Goal: Task Accomplishment & Management: Manage account settings

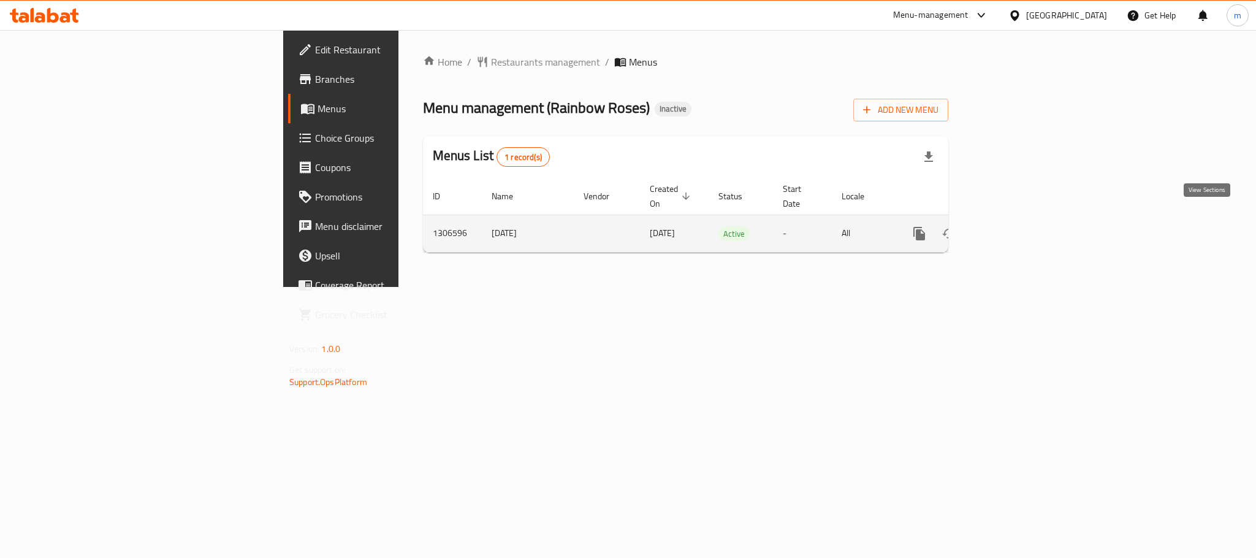
click at [1015, 226] on icon "enhanced table" at bounding box center [1007, 233] width 15 height 15
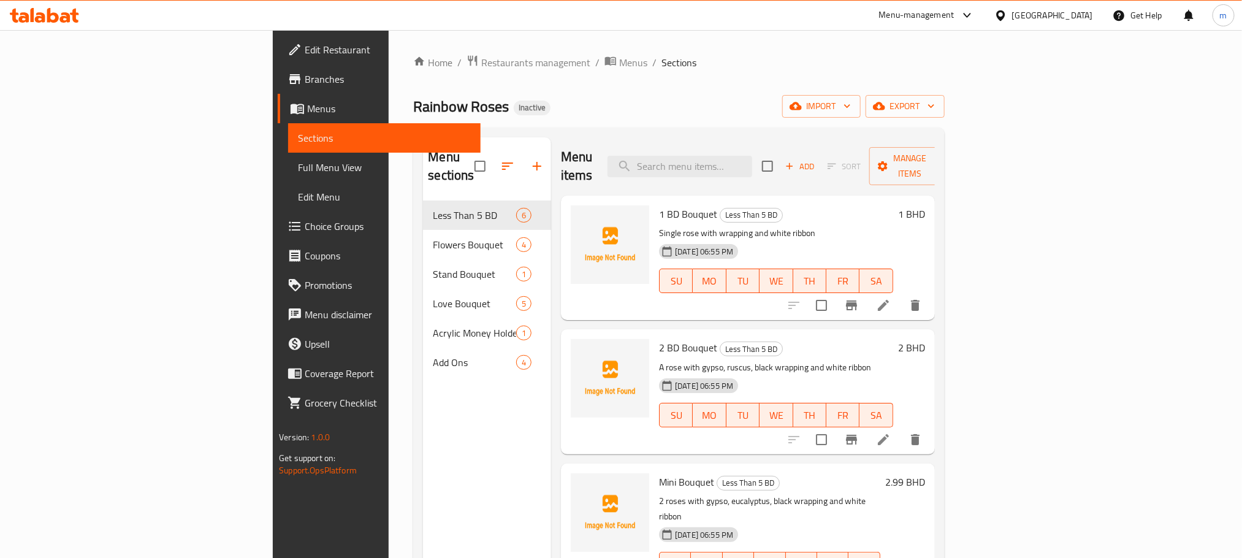
click at [298, 162] on span "Full Menu View" at bounding box center [384, 167] width 172 height 15
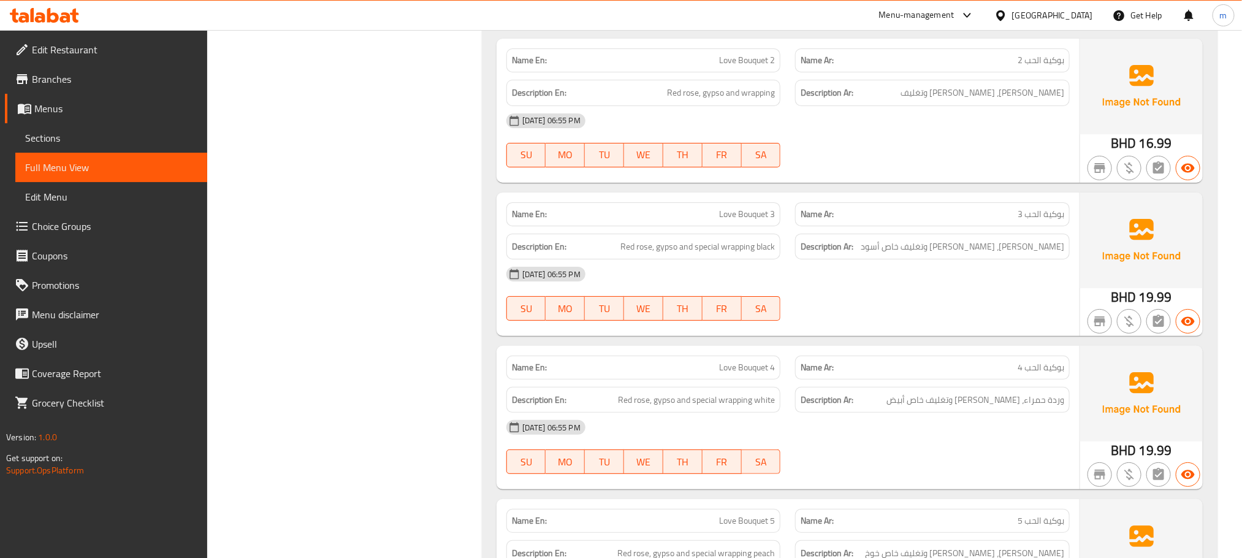
scroll to position [2305, 0]
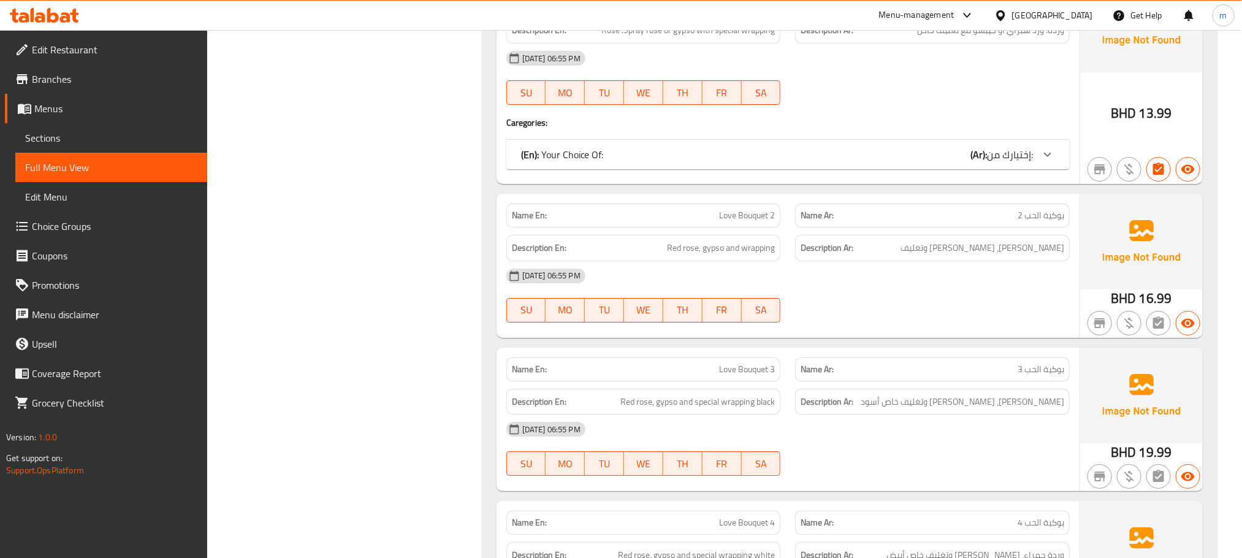
click at [57, 199] on span "Edit Menu" at bounding box center [111, 196] width 172 height 15
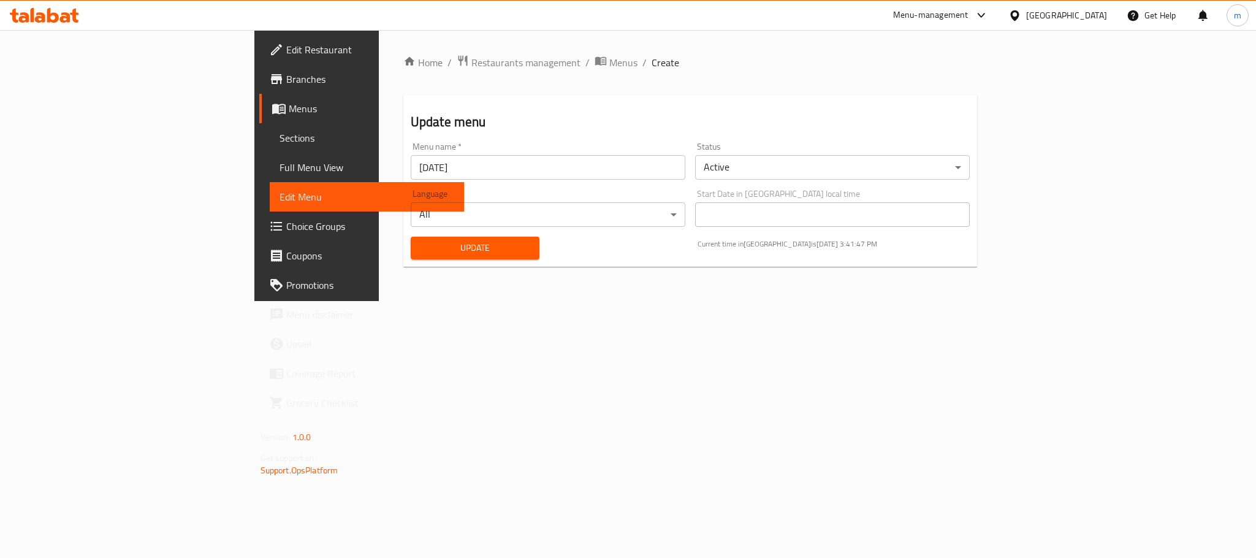
click at [279, 164] on span "Full Menu View" at bounding box center [366, 167] width 175 height 15
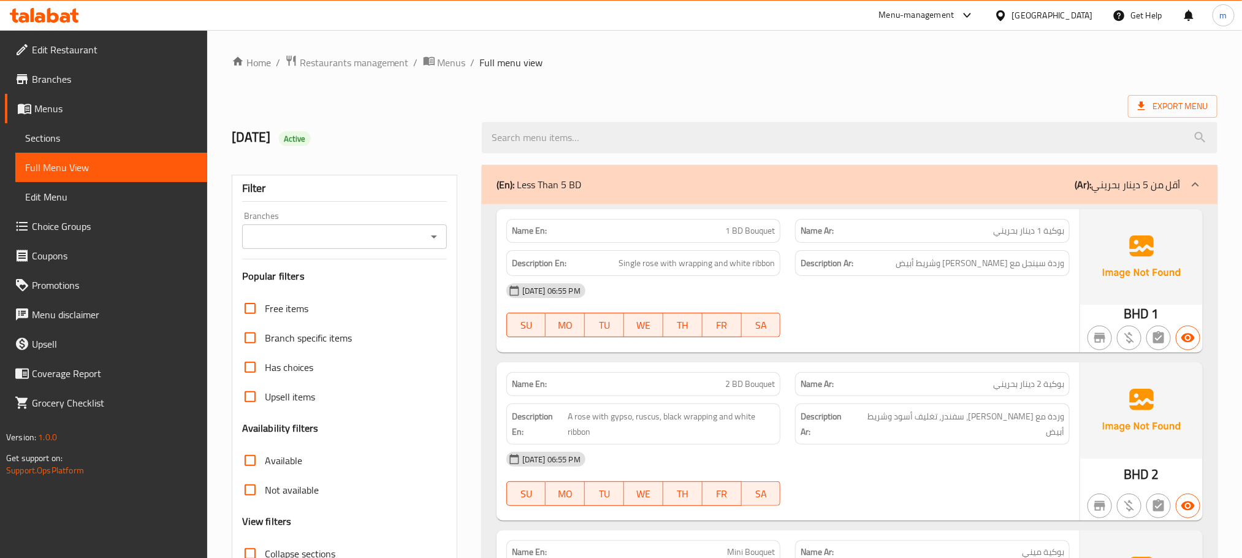
click at [50, 135] on span "Sections" at bounding box center [111, 138] width 172 height 15
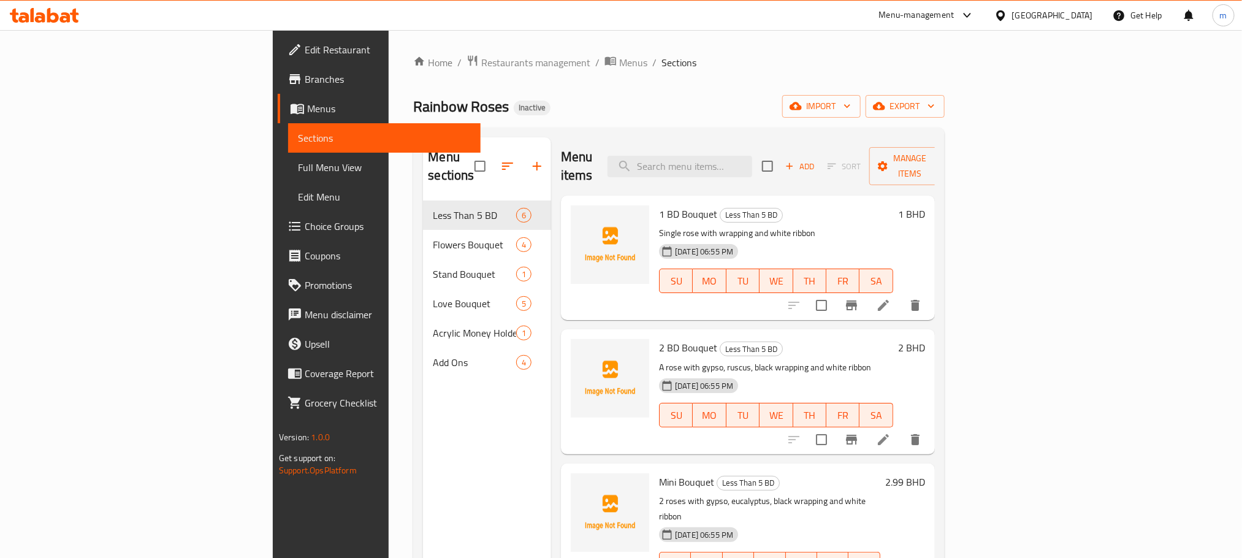
click at [705, 96] on div "Rainbow Roses Inactive import export" at bounding box center [678, 106] width 531 height 23
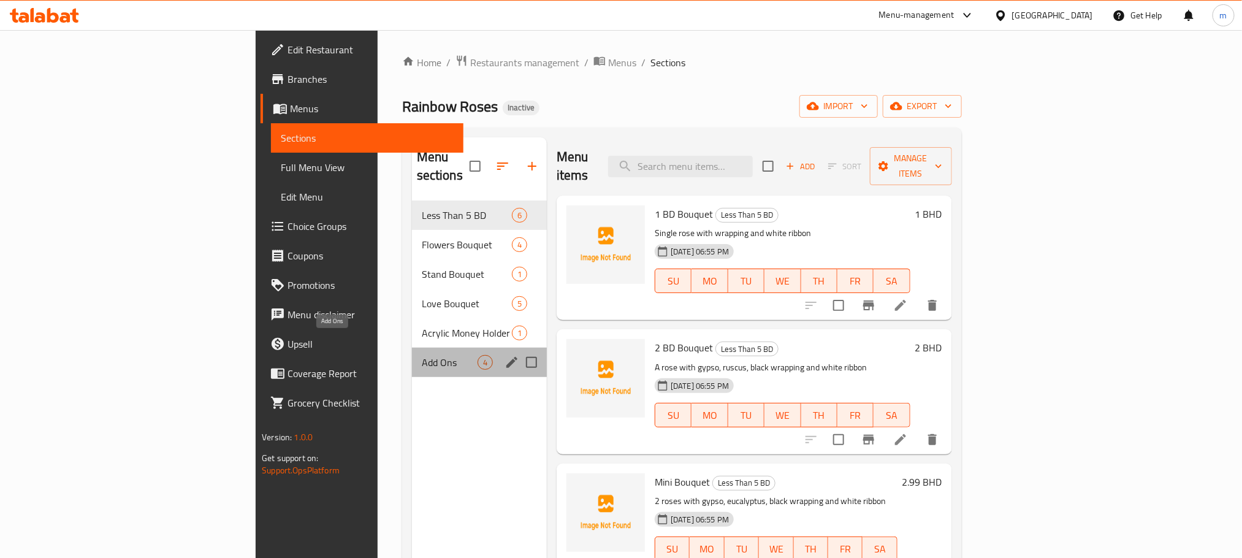
click at [422, 355] on span "Add Ons" at bounding box center [450, 362] width 56 height 15
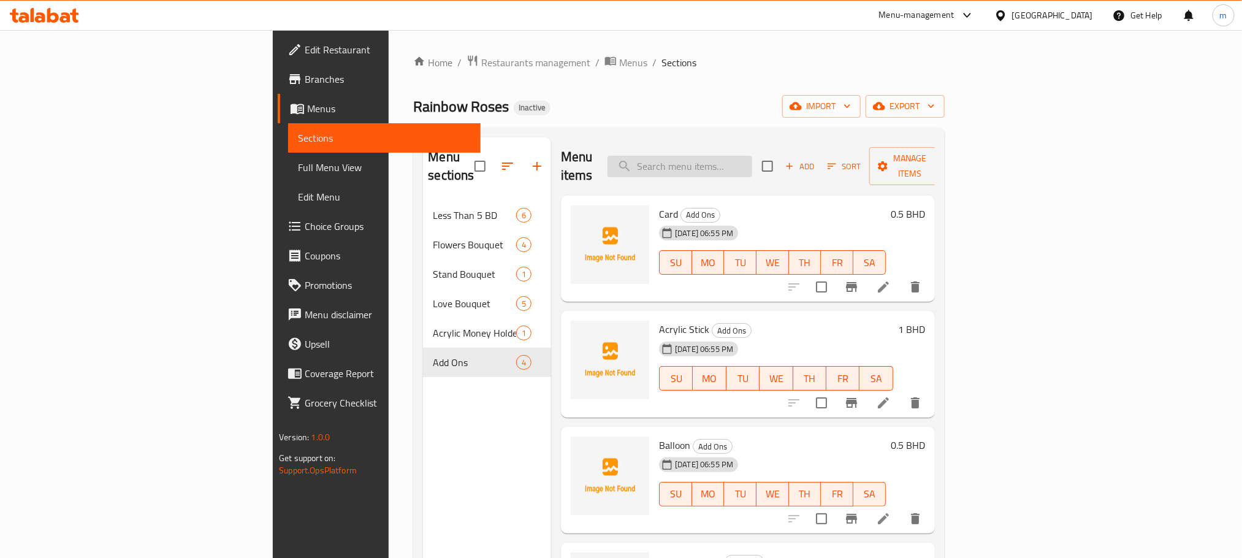
click at [752, 156] on input "search" at bounding box center [679, 166] width 145 height 21
click at [890, 279] on icon at bounding box center [883, 286] width 15 height 15
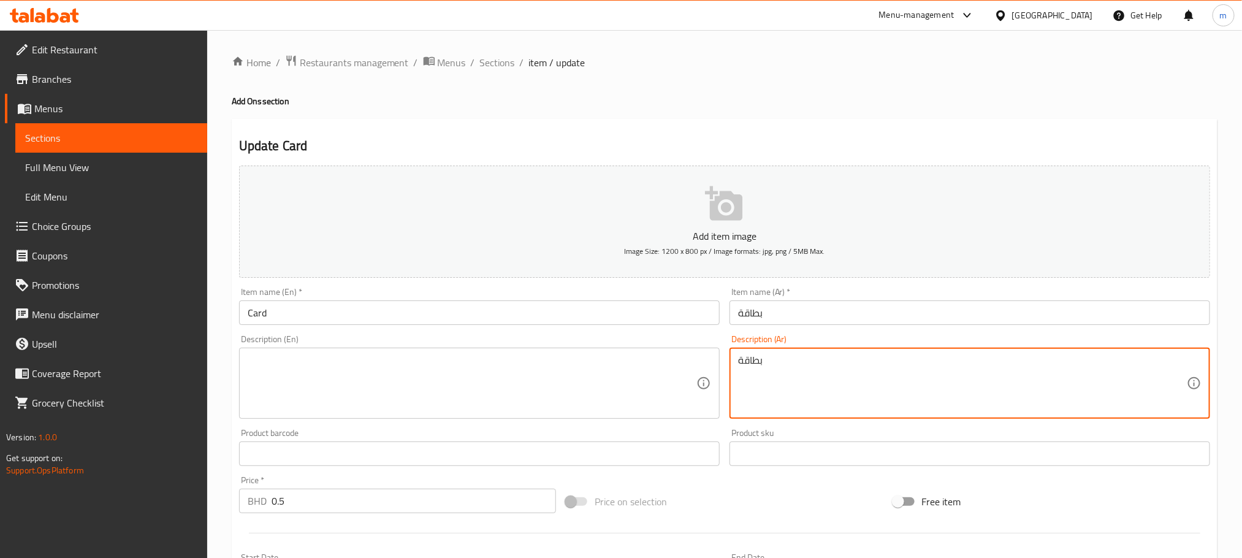
click at [832, 366] on textarea "بطاقة" at bounding box center [962, 383] width 449 height 58
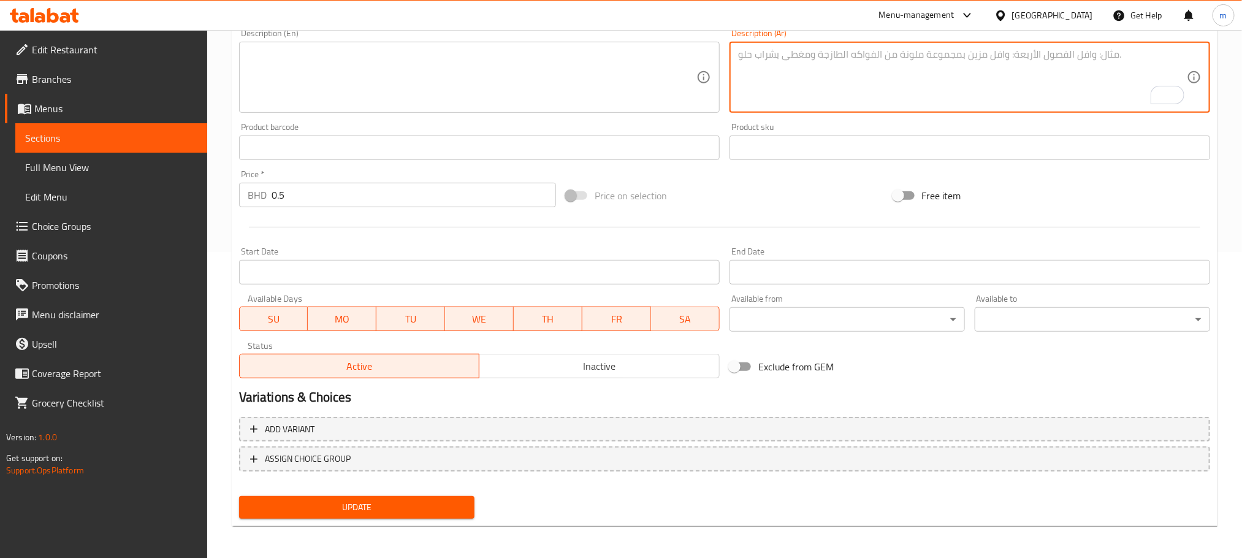
scroll to position [307, 0]
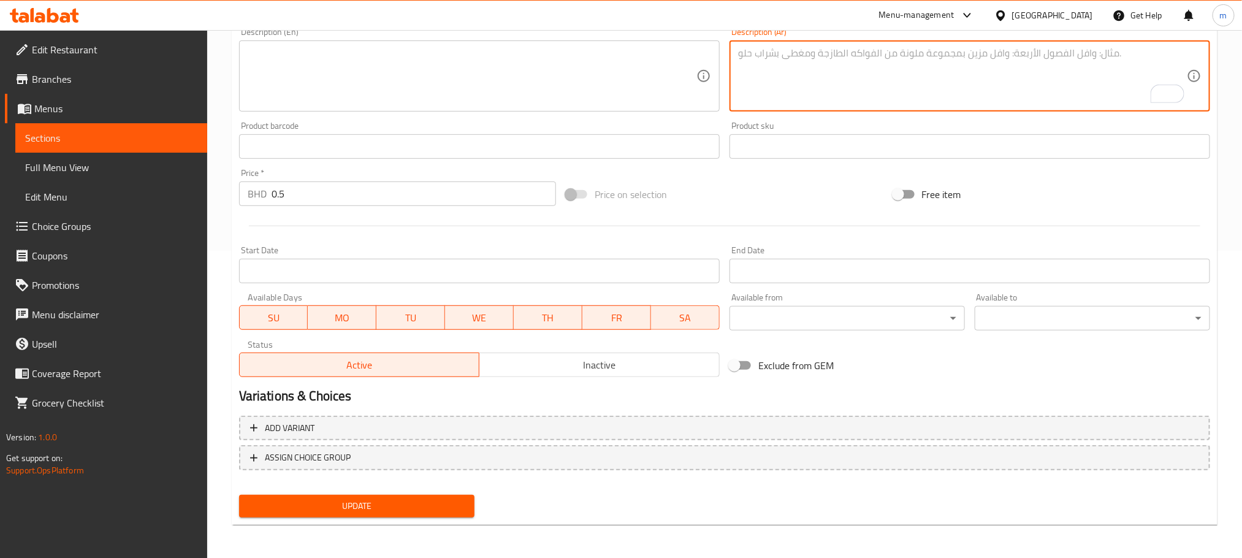
click at [361, 499] on span "Update" at bounding box center [357, 505] width 216 height 15
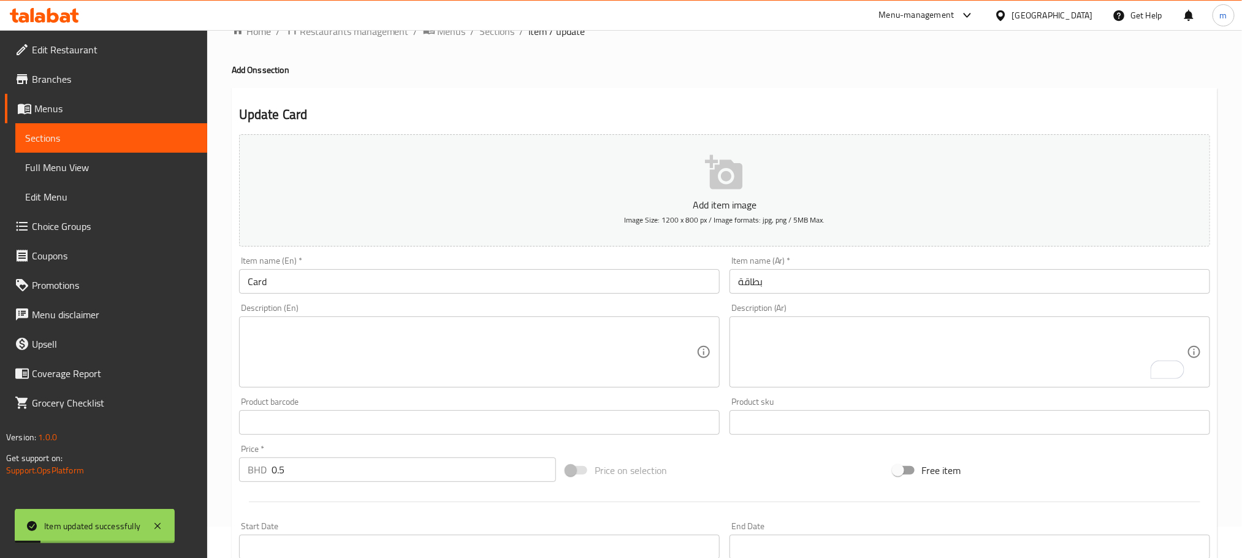
scroll to position [0, 0]
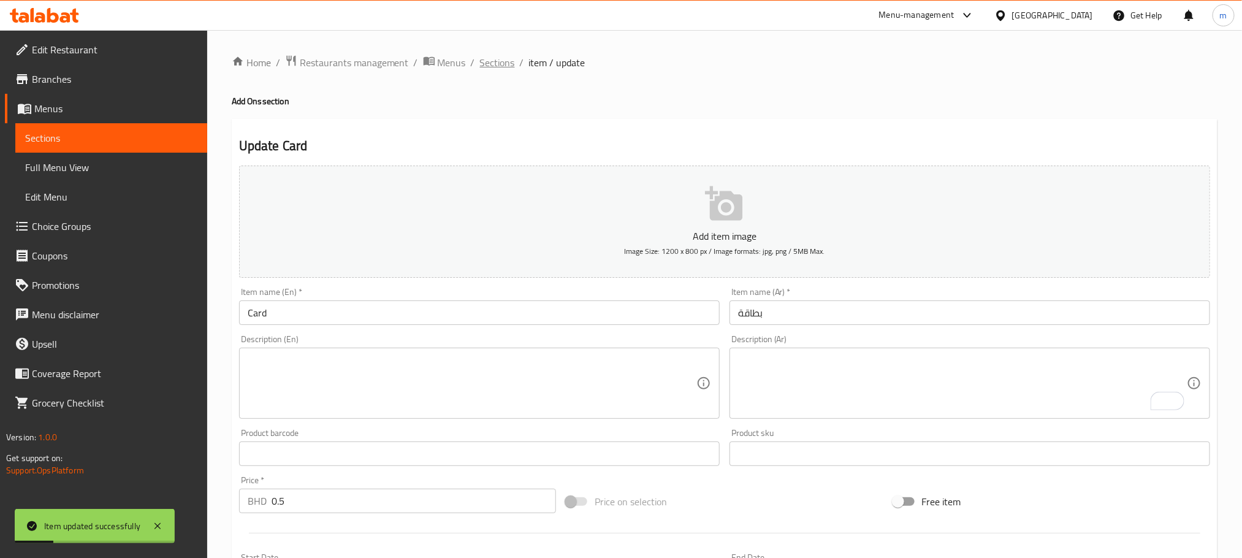
click at [495, 67] on span "Sections" at bounding box center [497, 62] width 35 height 15
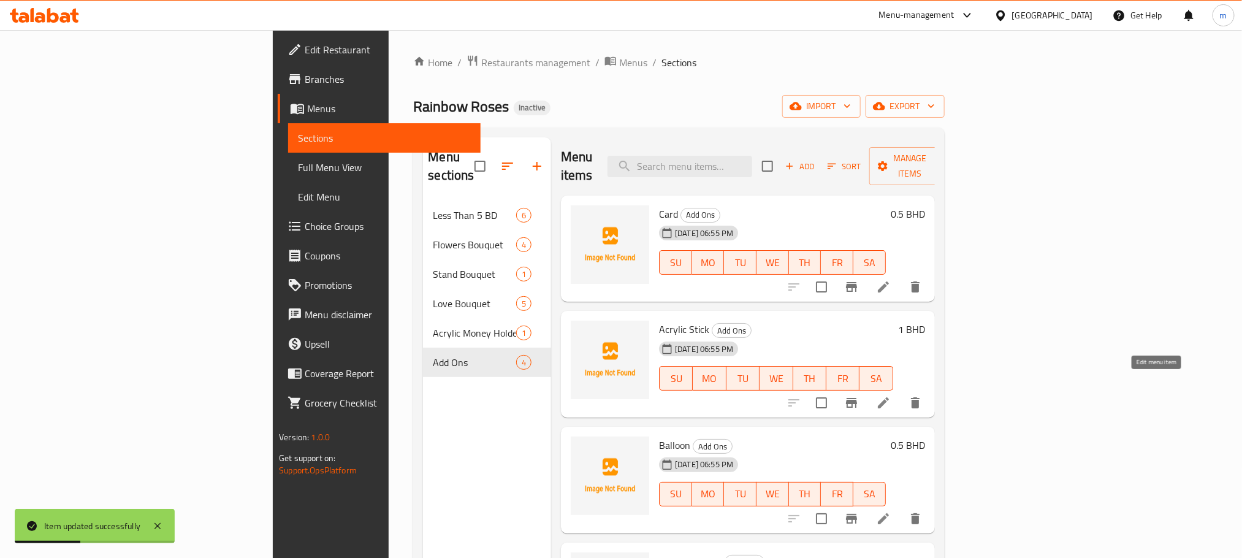
click at [890, 395] on icon at bounding box center [883, 402] width 15 height 15
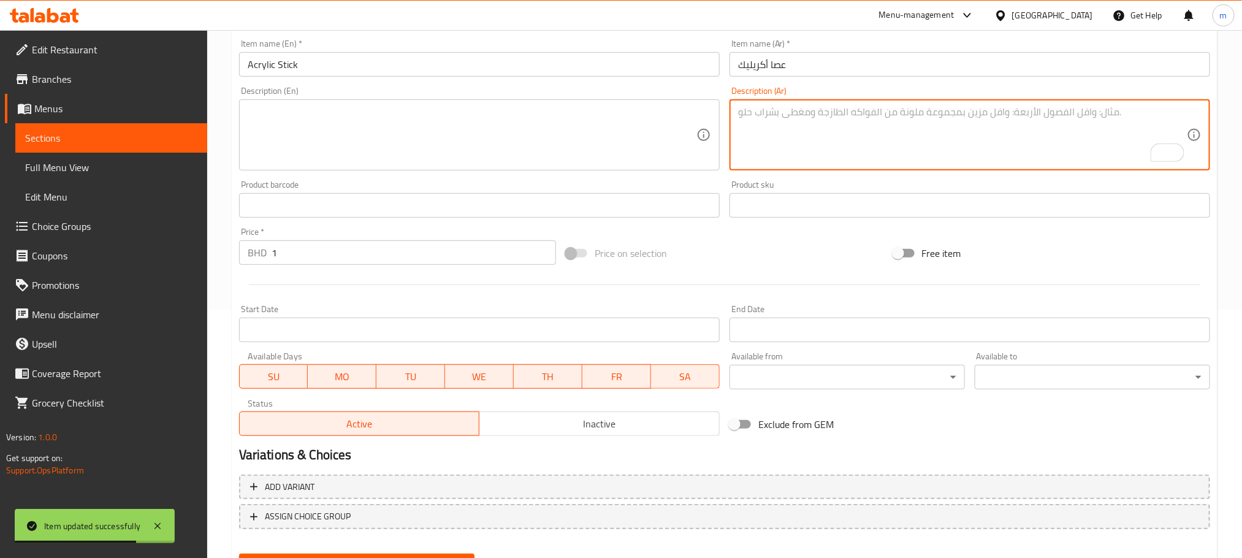
scroll to position [307, 0]
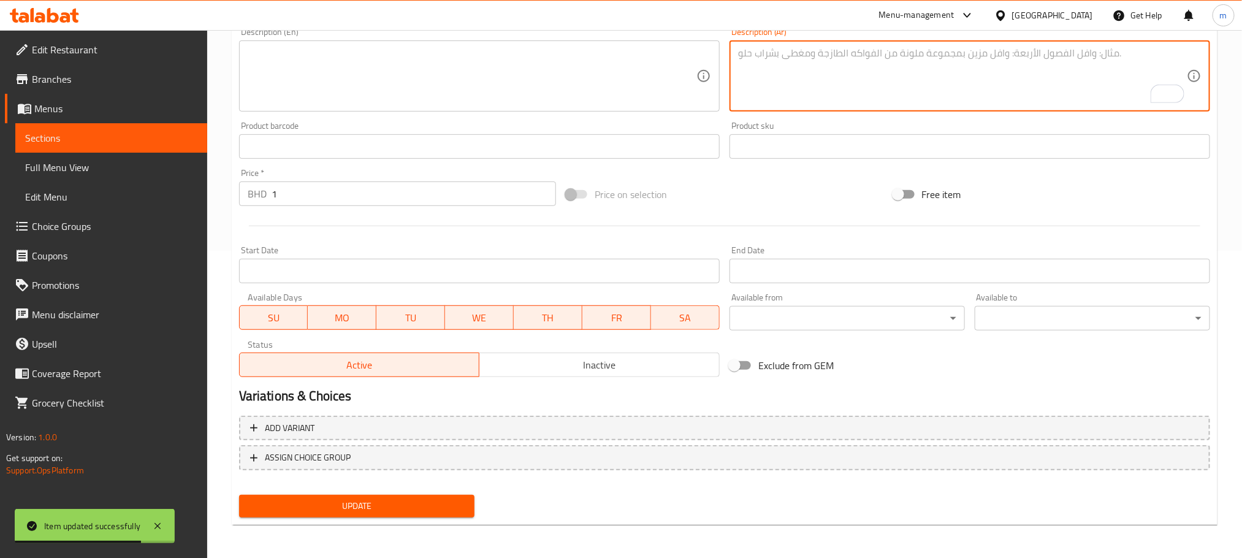
click at [414, 519] on div "Update" at bounding box center [356, 506] width 245 height 32
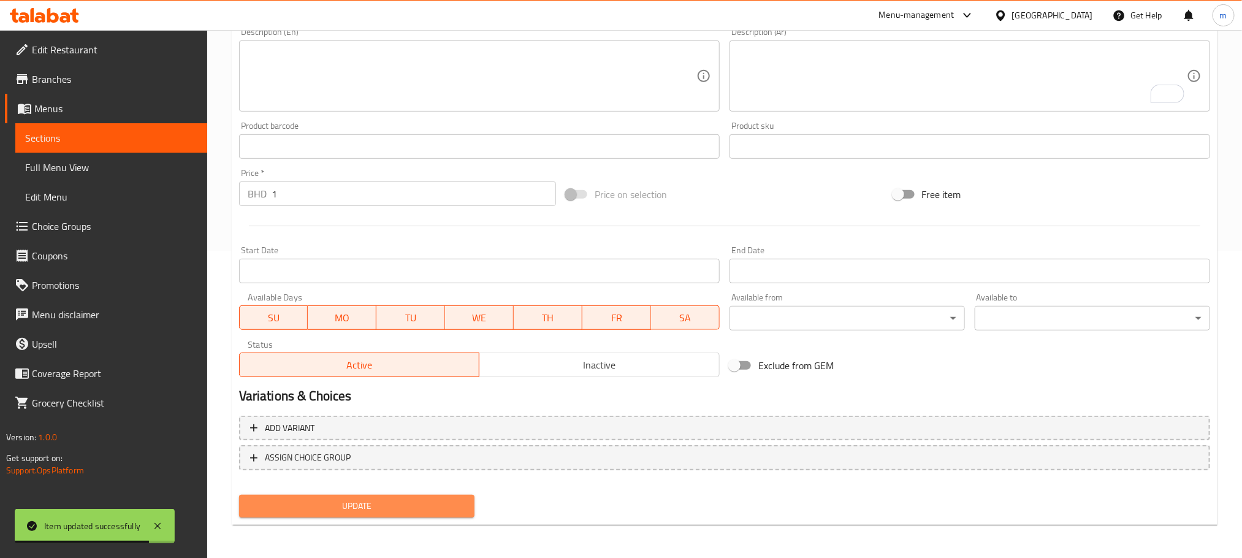
click at [409, 507] on span "Update" at bounding box center [357, 505] width 216 height 15
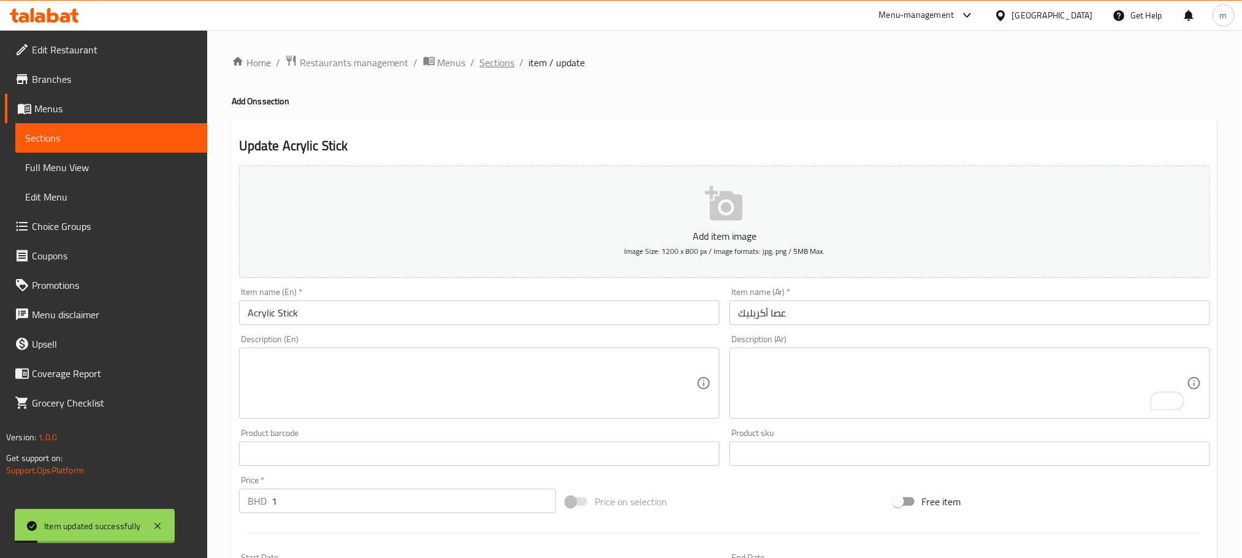
click at [504, 64] on span "Sections" at bounding box center [497, 62] width 35 height 15
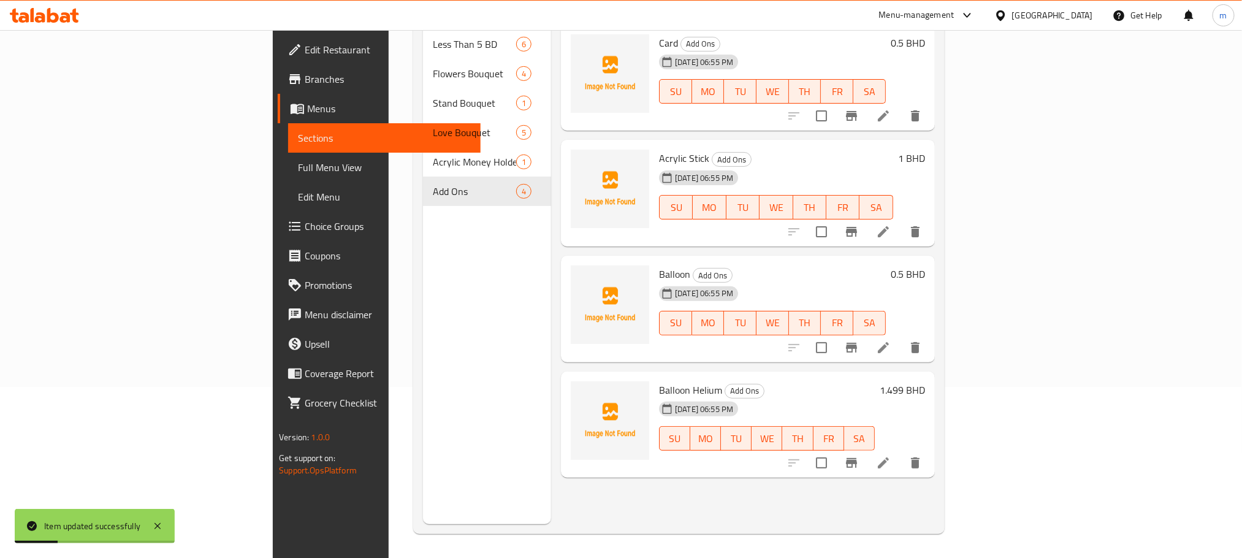
scroll to position [172, 0]
click at [890, 340] on icon at bounding box center [883, 347] width 15 height 15
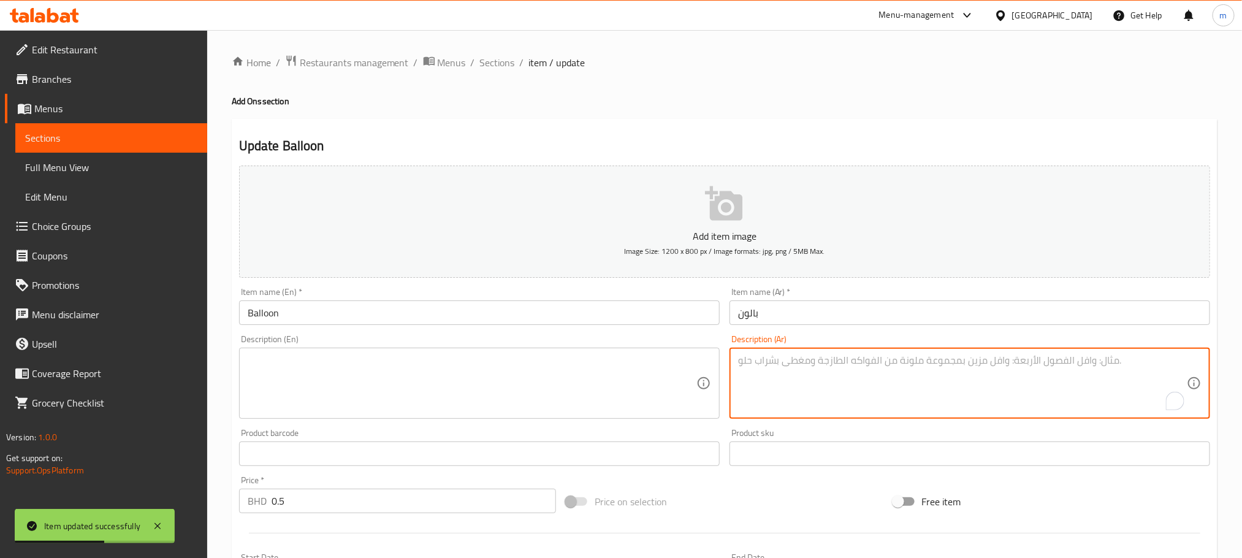
click at [684, 94] on div "Home / Restaurants management / Menus / Sections / item / update Add Ons sectio…" at bounding box center [724, 448] width 985 height 787
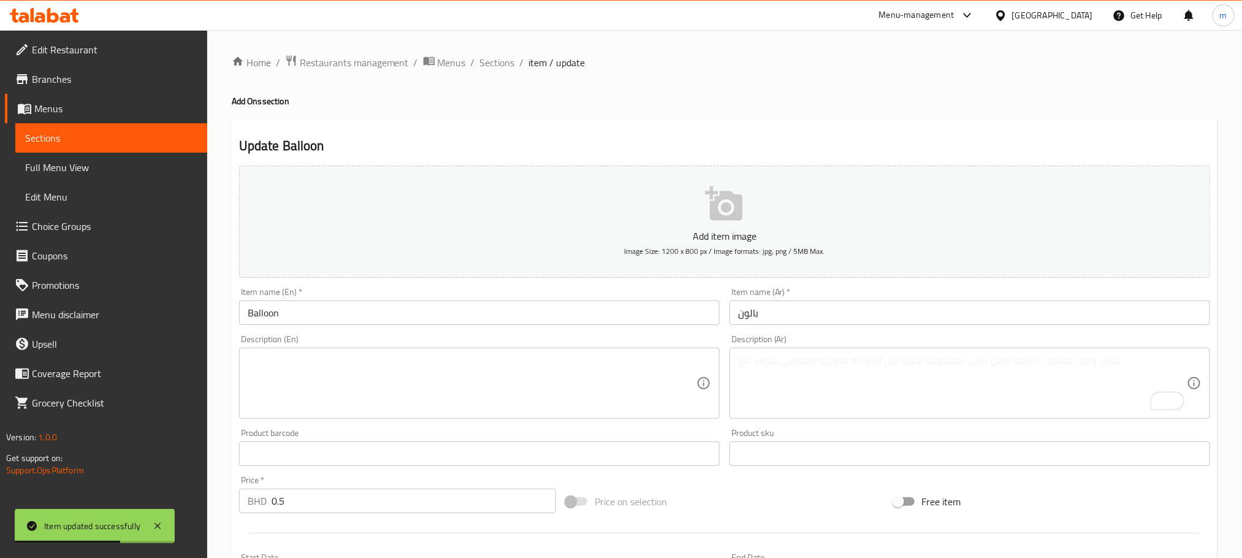
scroll to position [307, 0]
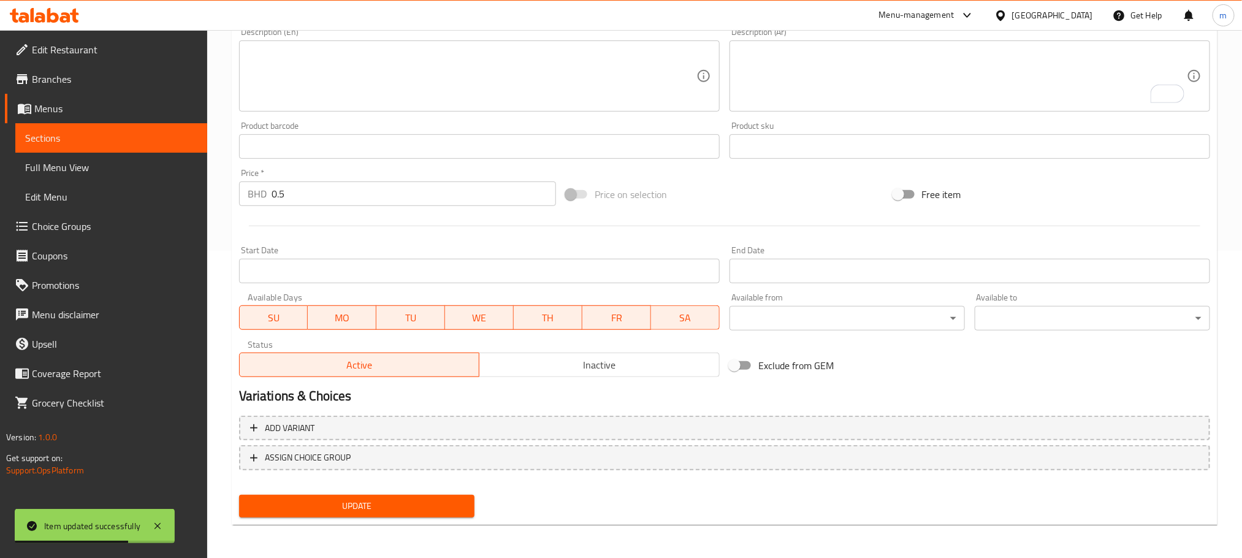
click at [349, 503] on span "Update" at bounding box center [357, 505] width 216 height 15
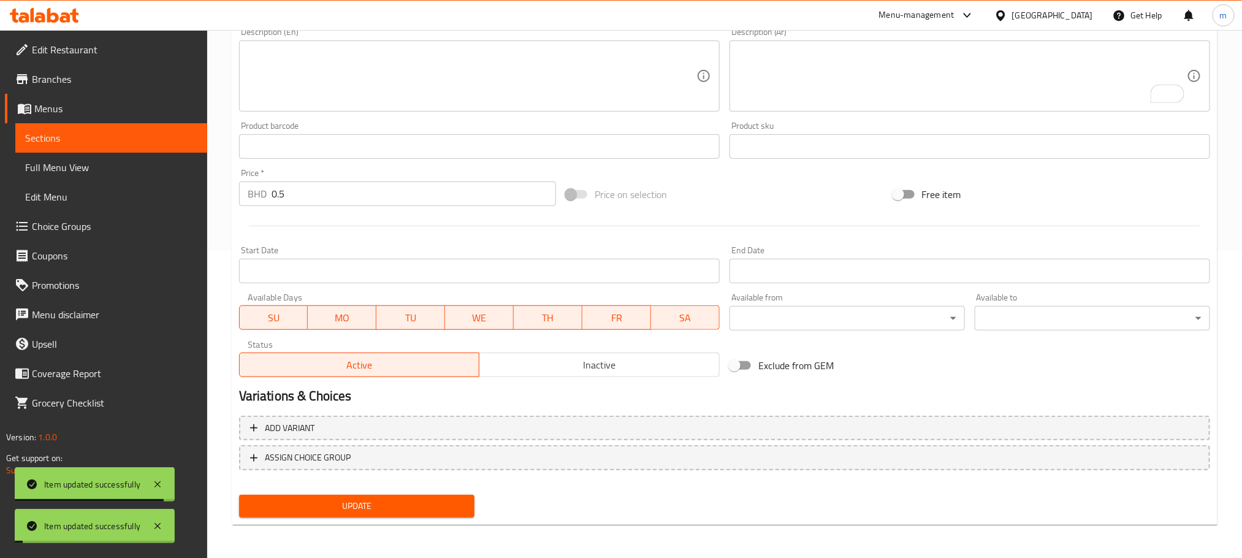
scroll to position [0, 0]
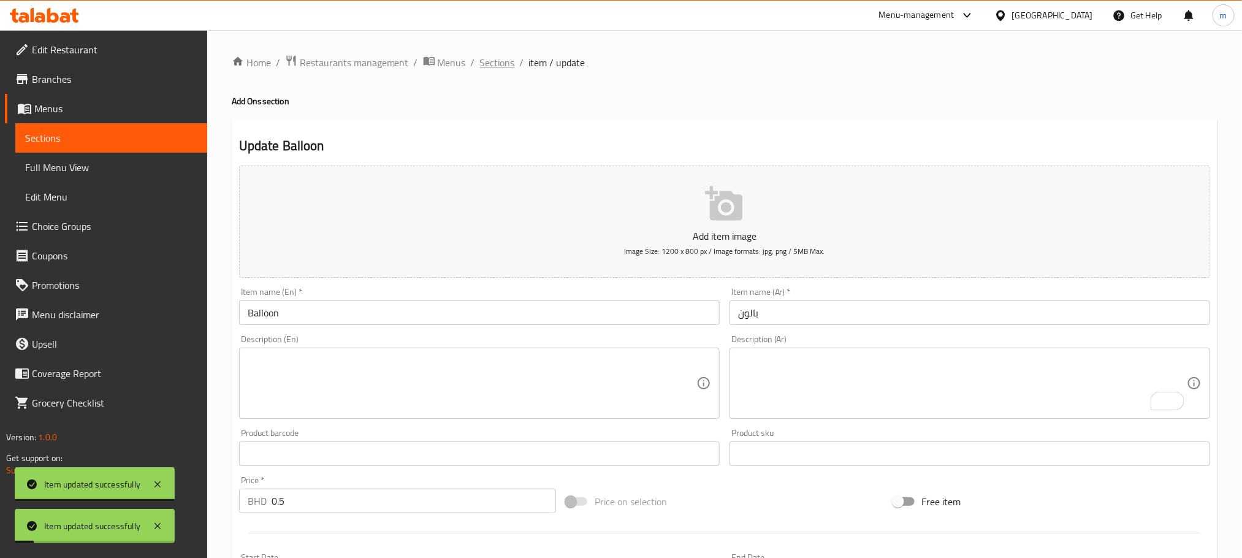
click at [509, 64] on span "Sections" at bounding box center [497, 62] width 35 height 15
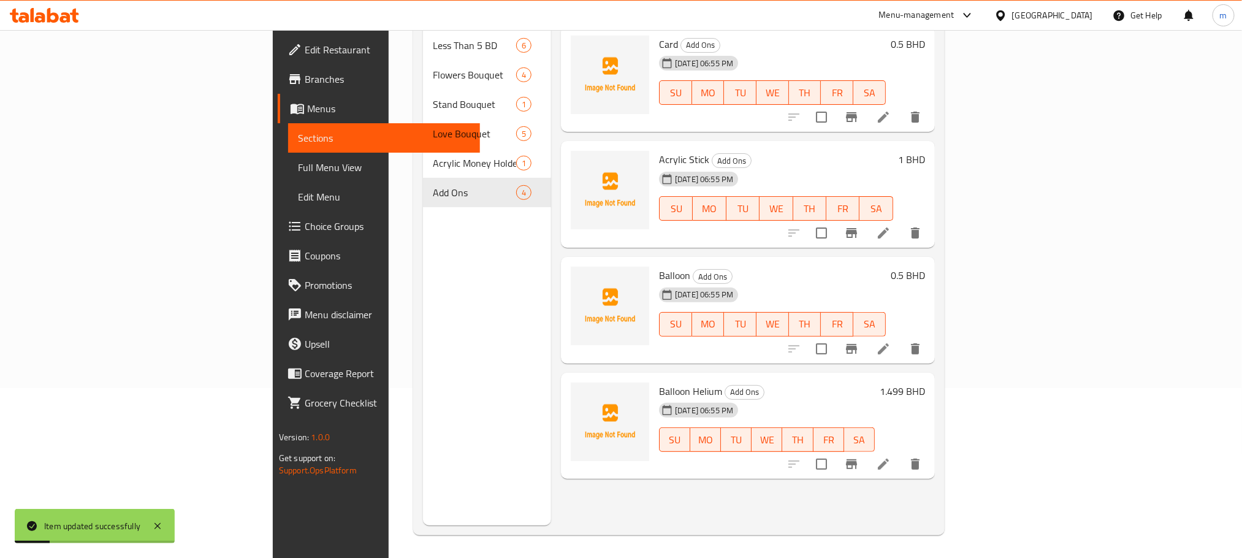
scroll to position [172, 0]
click at [890, 455] on icon at bounding box center [883, 462] width 15 height 15
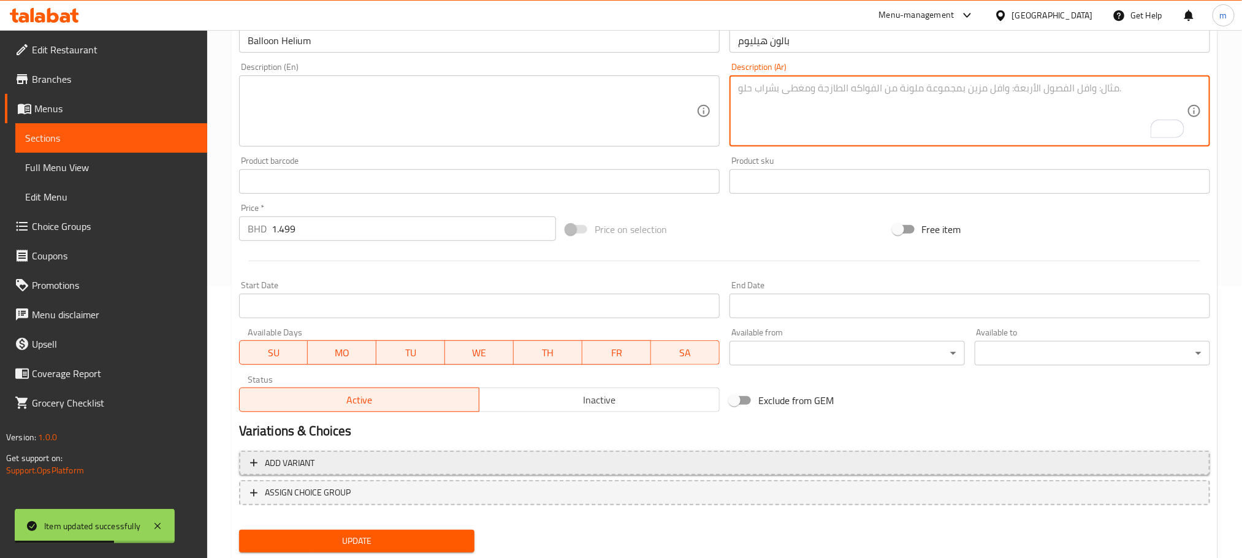
scroll to position [307, 0]
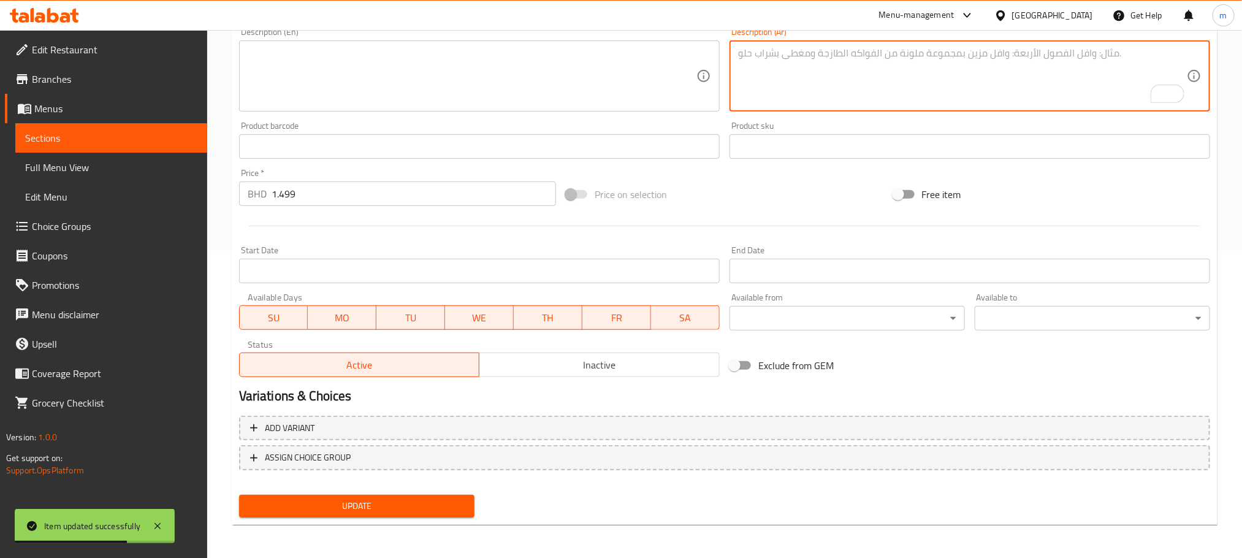
click at [359, 506] on span "Update" at bounding box center [357, 505] width 216 height 15
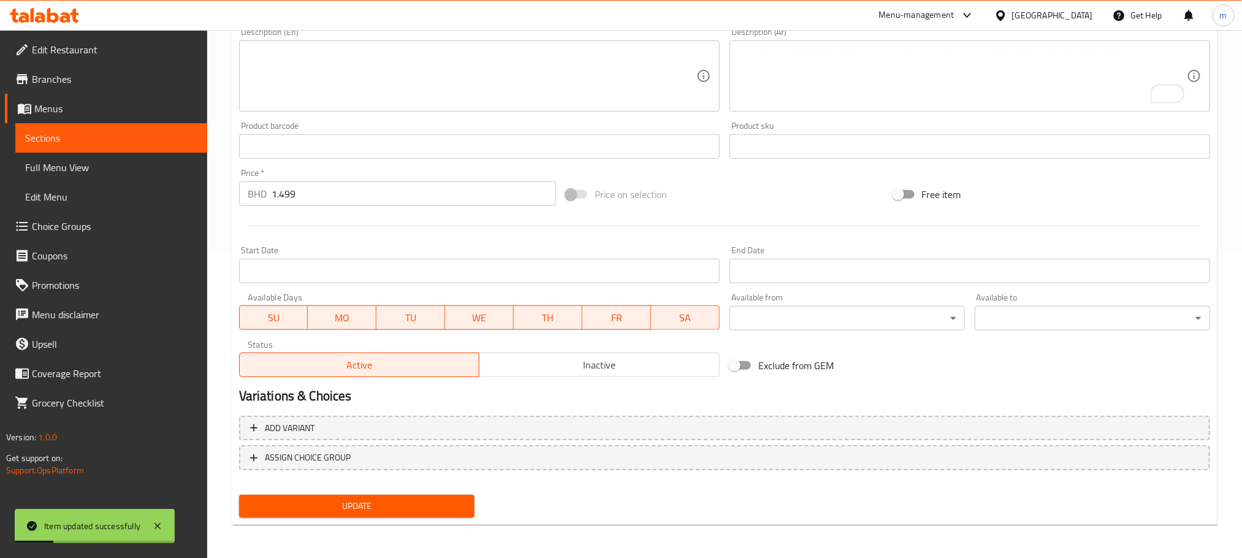
scroll to position [0, 0]
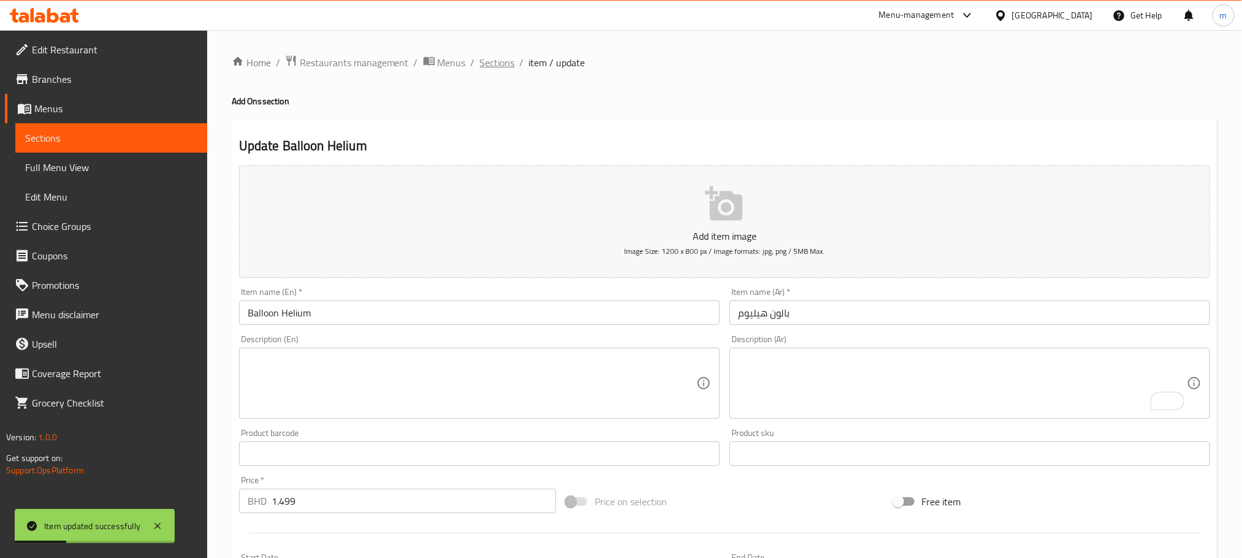
click at [491, 68] on span "Sections" at bounding box center [497, 62] width 35 height 15
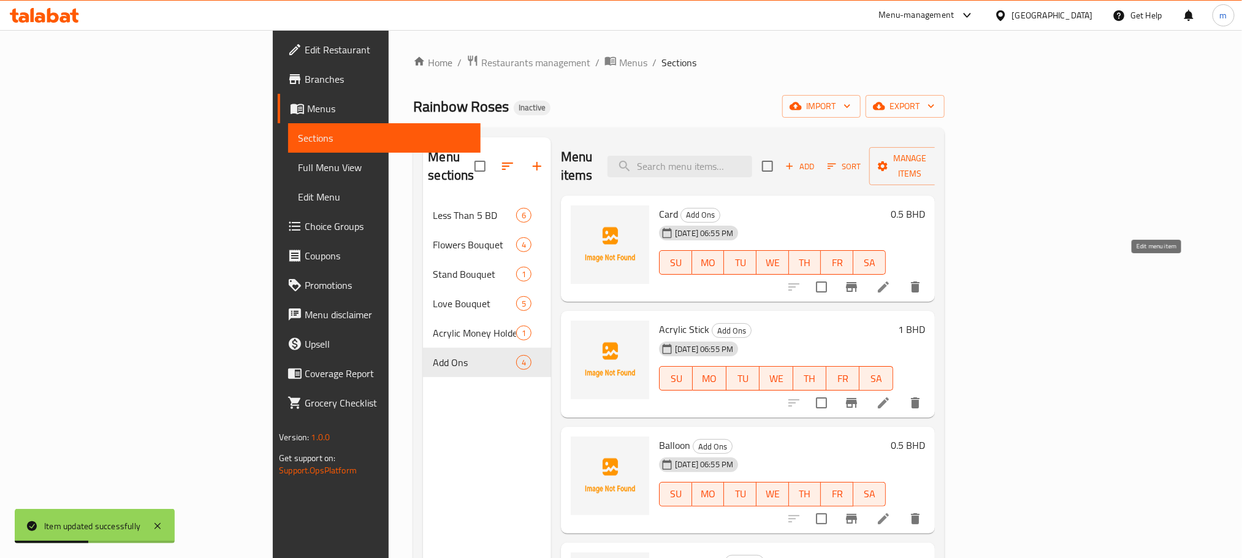
click at [889, 281] on icon at bounding box center [883, 286] width 11 height 11
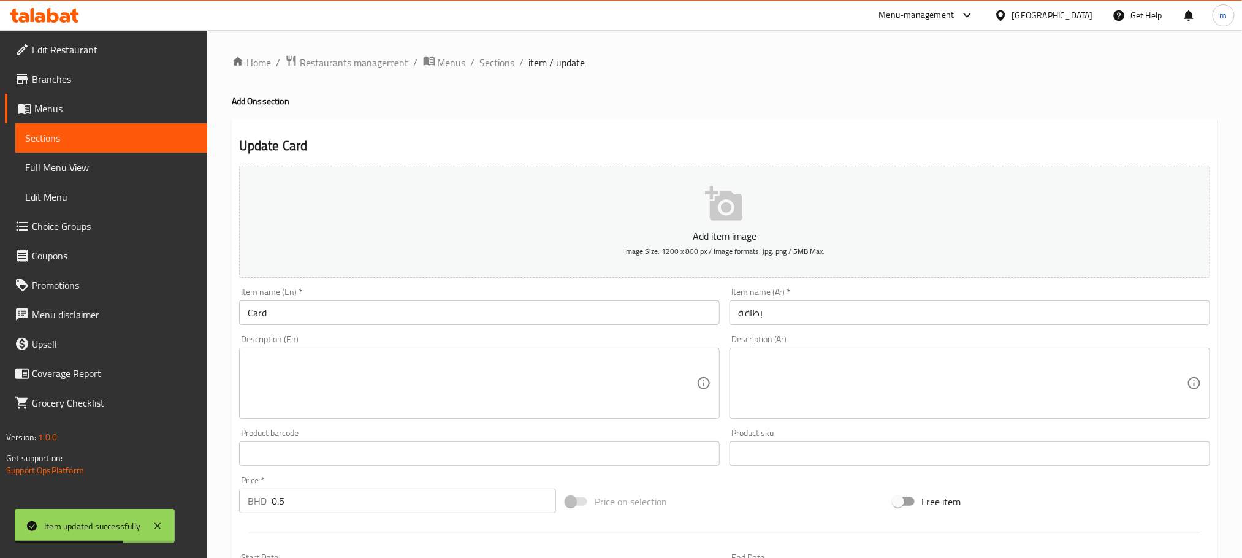
click at [497, 65] on span "Sections" at bounding box center [497, 62] width 35 height 15
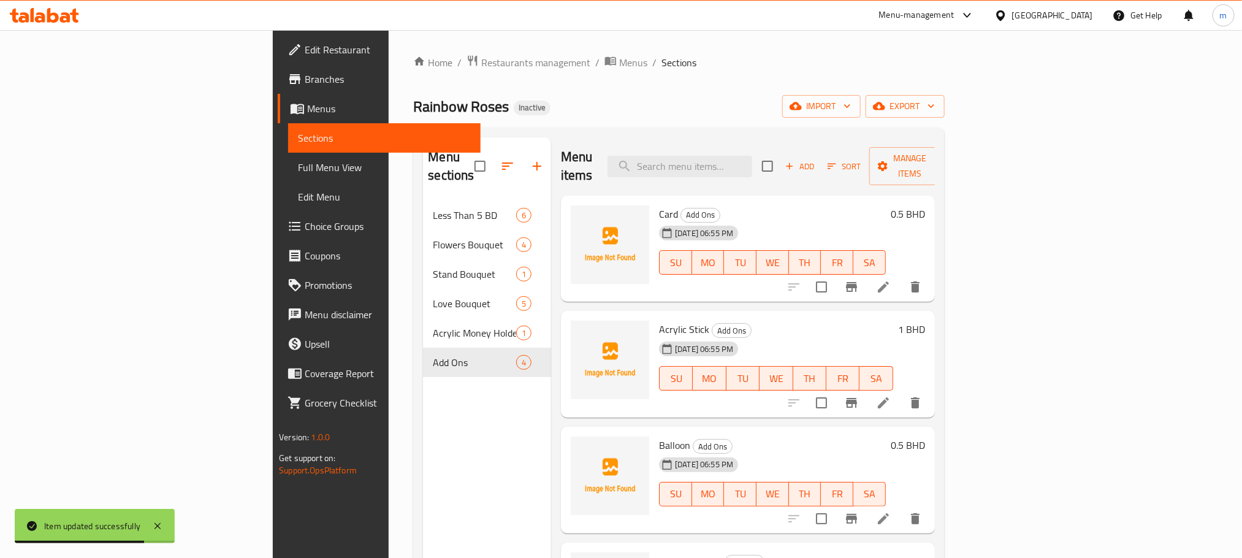
click at [298, 169] on span "Full Menu View" at bounding box center [384, 167] width 172 height 15
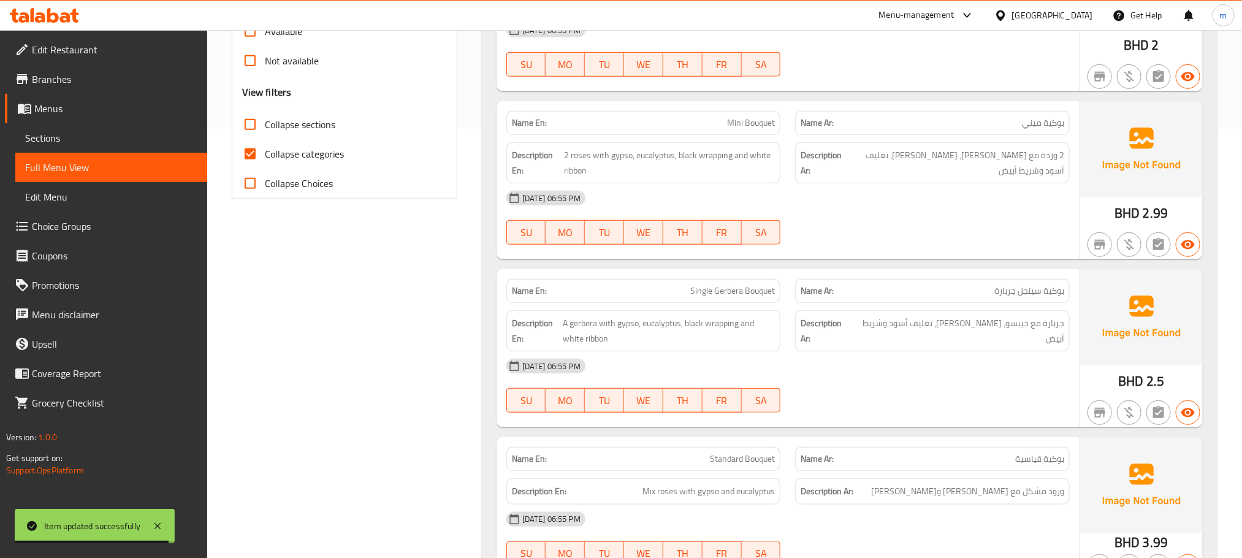
scroll to position [276, 0]
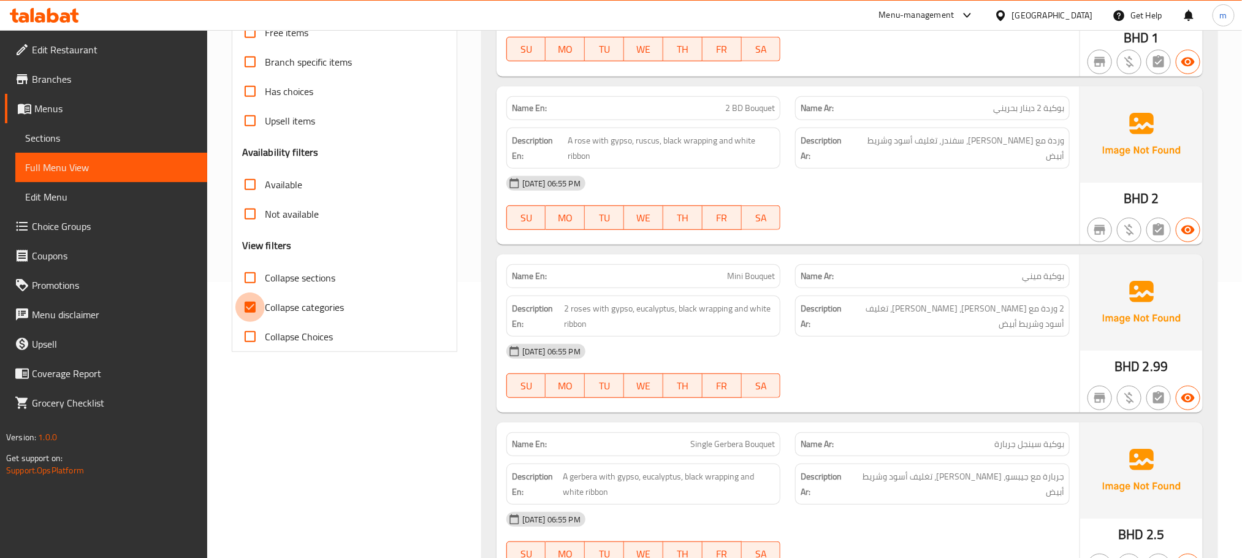
click at [262, 300] on input "Collapse categories" at bounding box center [249, 306] width 29 height 29
checkbox input "false"
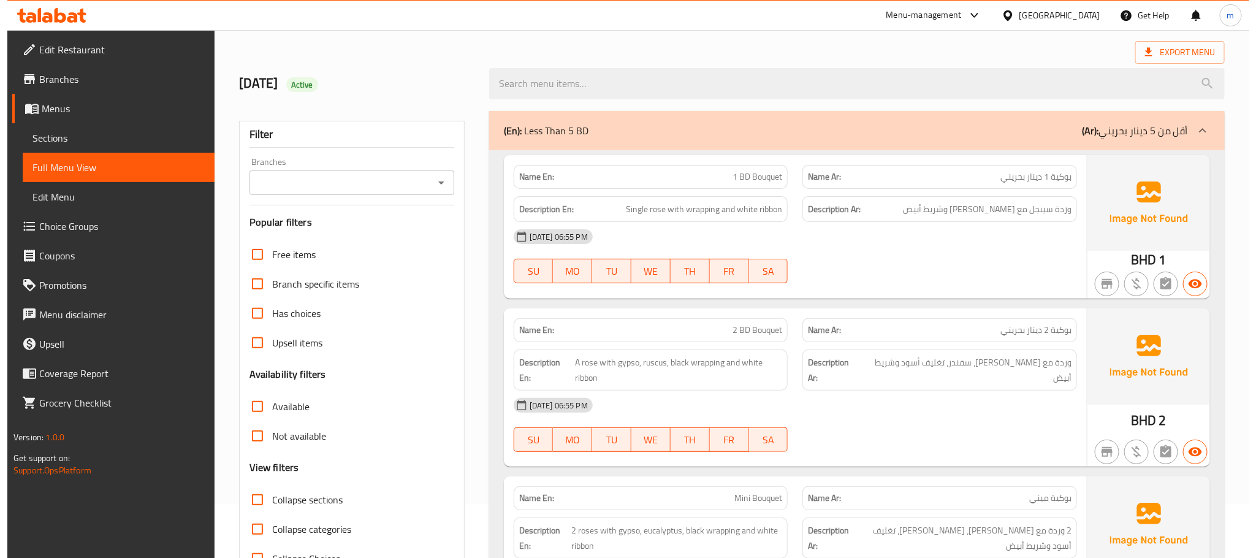
scroll to position [0, 0]
